Goal: Find specific page/section: Find specific page/section

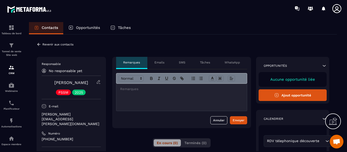
click at [161, 61] on p "Emails" at bounding box center [160, 63] width 10 height 4
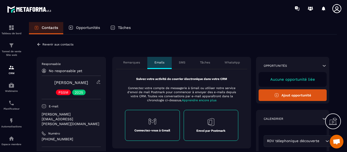
click at [180, 63] on p "SMS" at bounding box center [182, 63] width 7 height 4
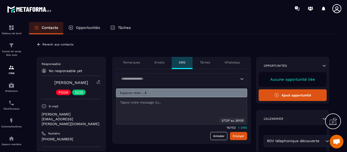
click at [202, 63] on p "Tâches" at bounding box center [205, 63] width 10 height 4
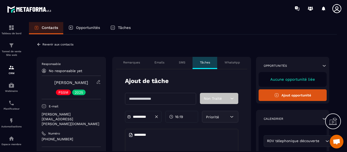
click at [226, 62] on p "WhatsApp" at bounding box center [233, 63] width 16 height 4
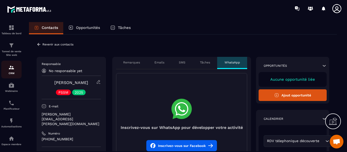
click at [12, 75] on link "CRM" at bounding box center [11, 70] width 20 height 18
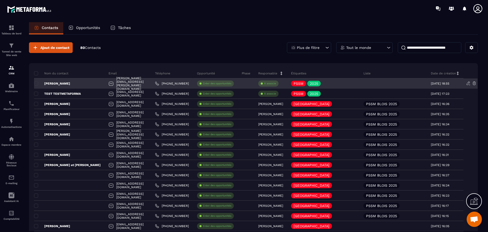
click at [55, 84] on p "[PERSON_NAME]" at bounding box center [52, 83] width 36 height 4
